Goal: Information Seeking & Learning: Learn about a topic

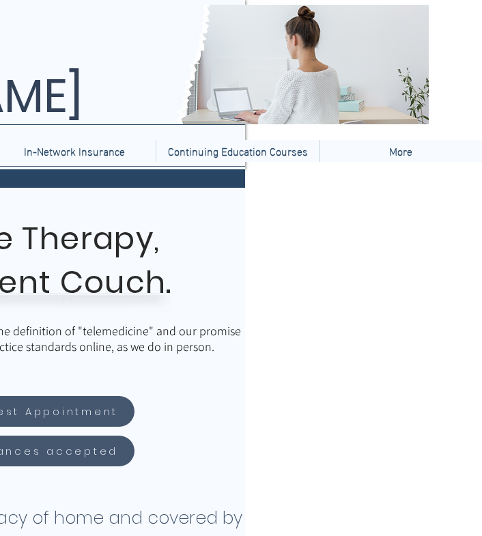
scroll to position [0, 424]
click at [363, 146] on div "More" at bounding box center [401, 151] width 156 height 22
click at [391, 150] on p "More" at bounding box center [401, 151] width 37 height 22
click at [385, 147] on p "More" at bounding box center [401, 151] width 37 height 22
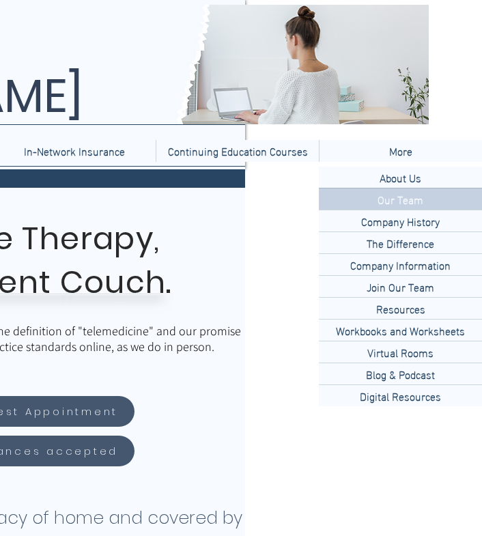
click at [394, 199] on p "Our Team" at bounding box center [400, 199] width 57 height 21
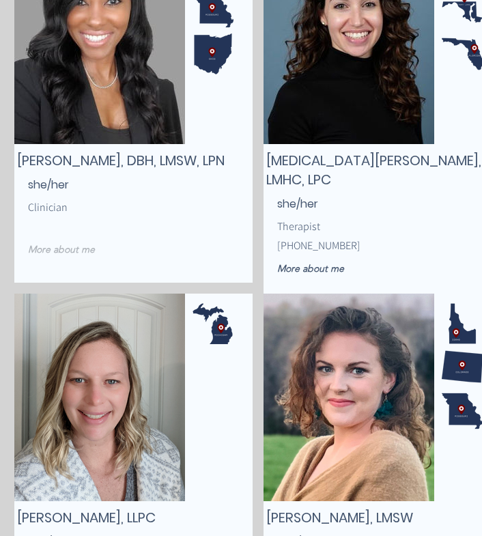
scroll to position [2812, 77]
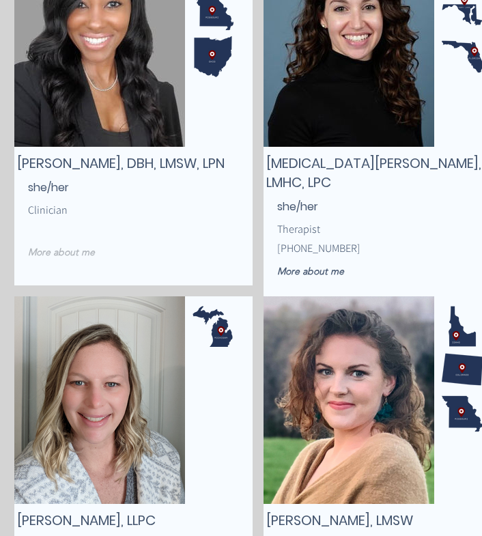
click at [74, 252] on span "More about me" at bounding box center [61, 252] width 67 height 12
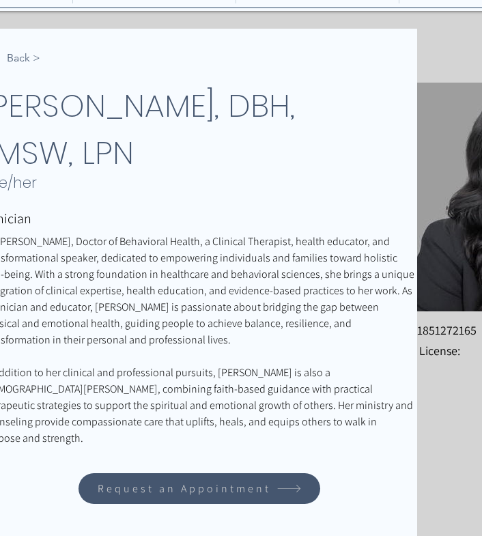
scroll to position [158, 0]
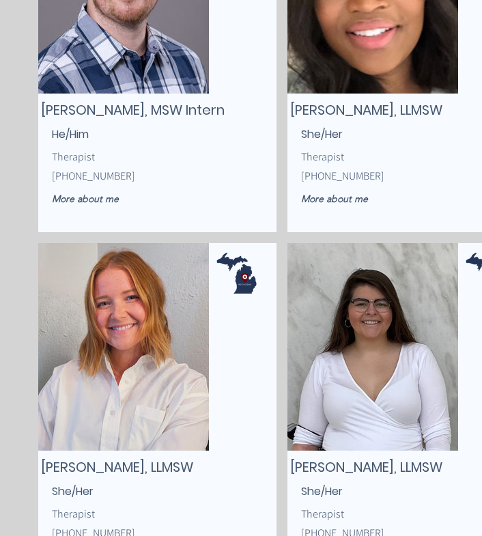
scroll to position [4301, 53]
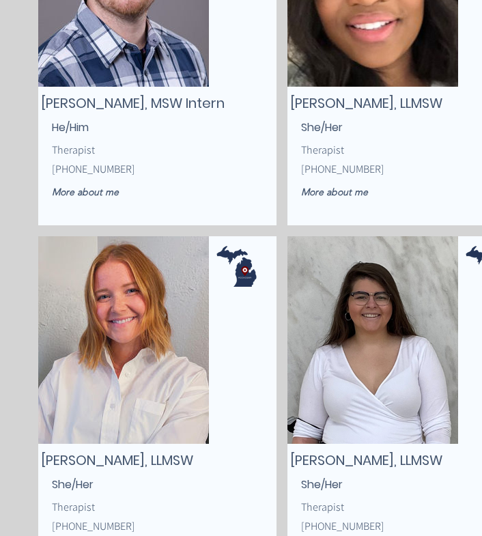
click at [146, 400] on img "main content" at bounding box center [123, 340] width 171 height 208
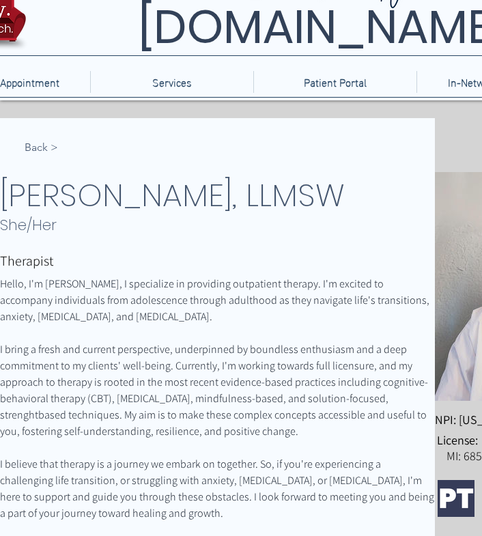
scroll to position [72, 0]
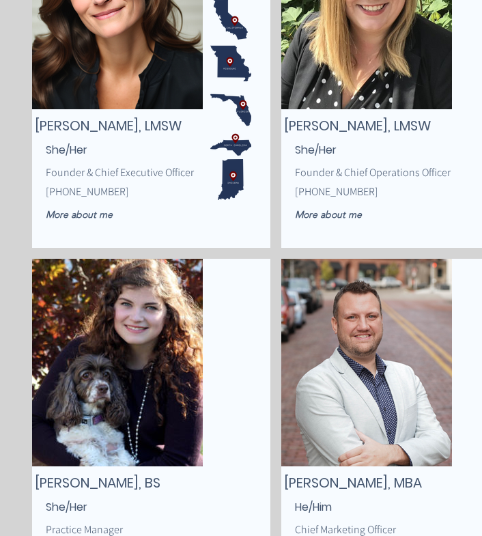
scroll to position [346, 59]
